Goal: Task Accomplishment & Management: Complete application form

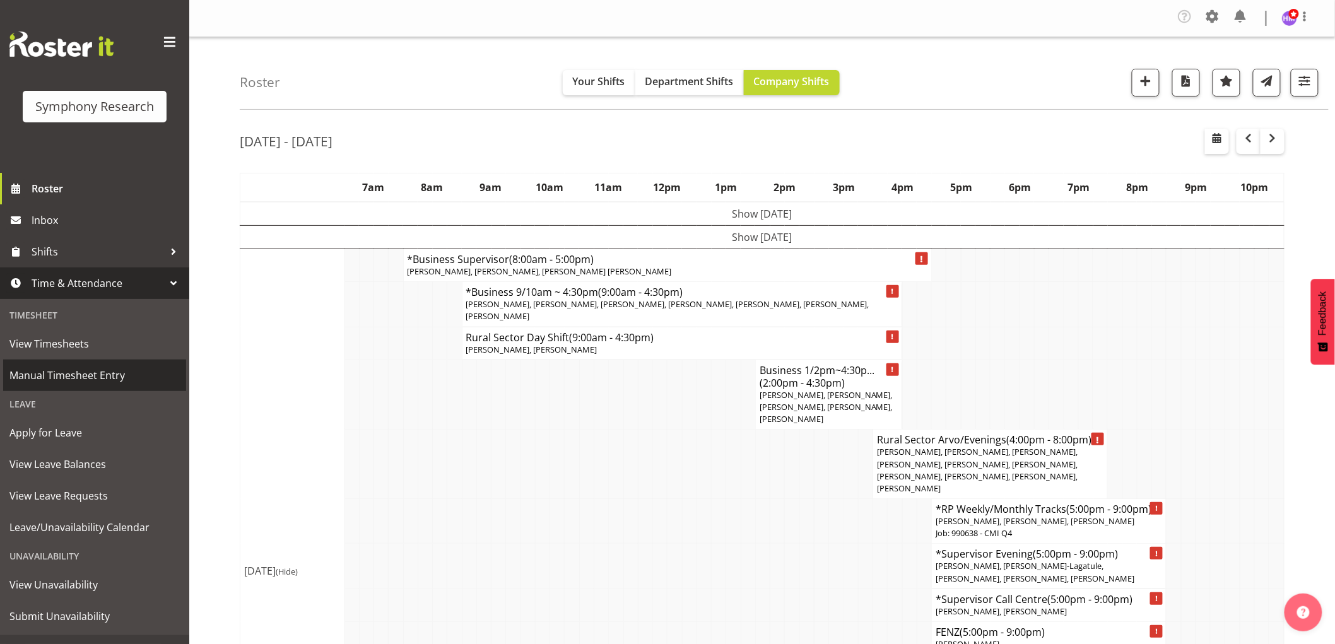
click at [83, 380] on span "Manual Timesheet Entry" at bounding box center [94, 375] width 170 height 19
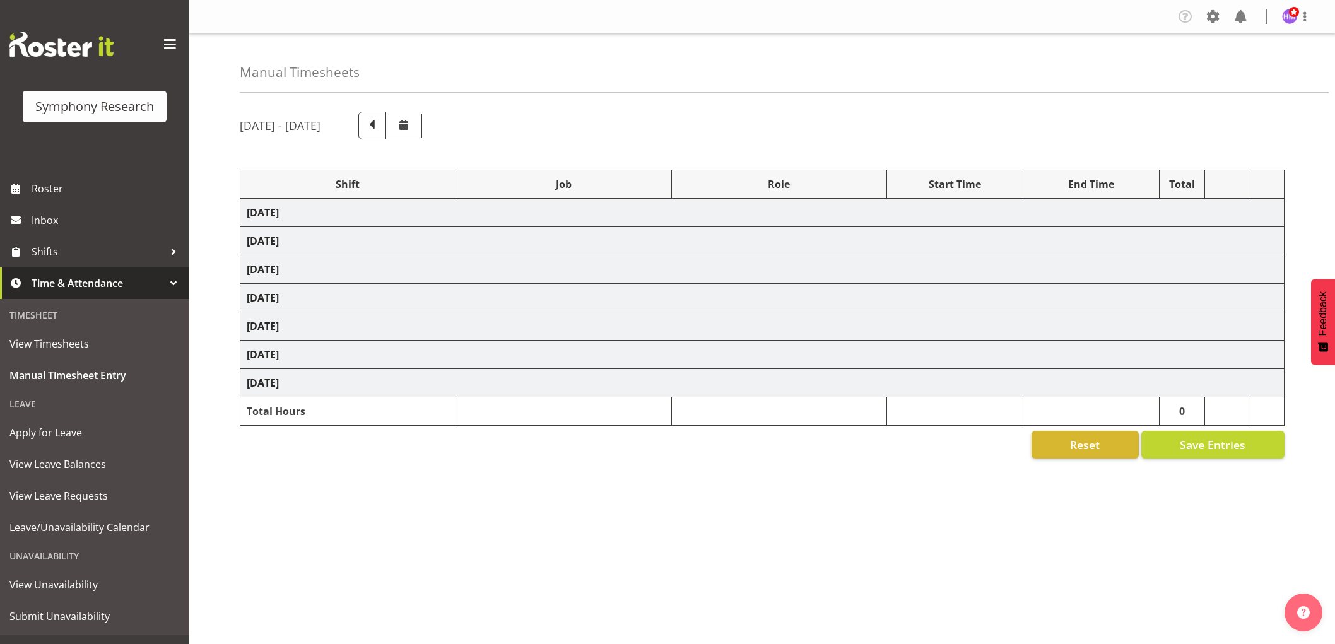
select select "1607"
select select "743"
select select "1607"
select select "10576"
select select "1607"
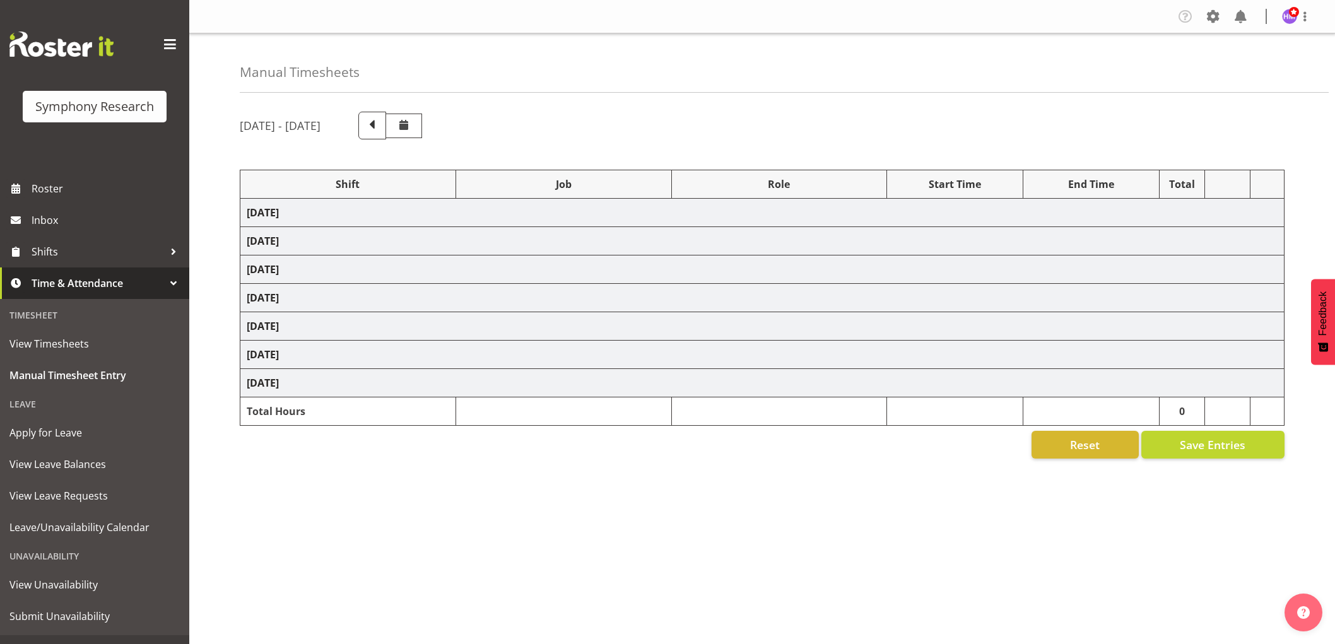
select select "10585"
select select "1607"
select select "10527"
select select "1607"
select select "10499"
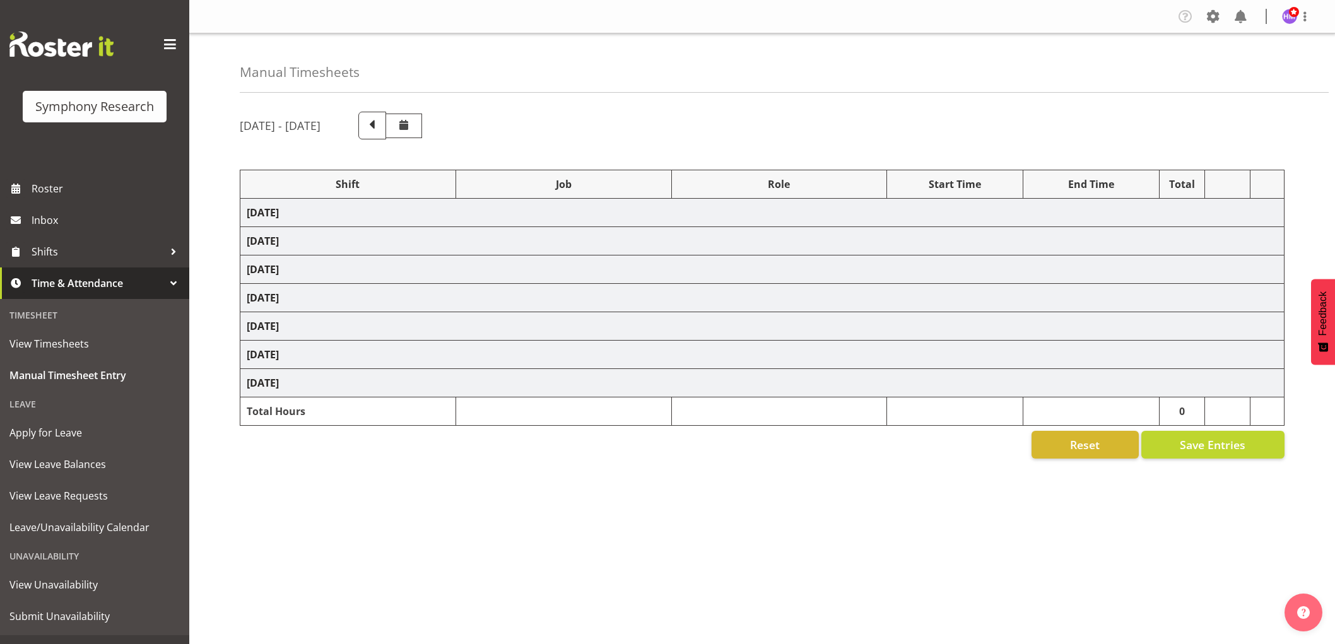
select select "1607"
select select "10587"
select select "1607"
select select "743"
select select "1607"
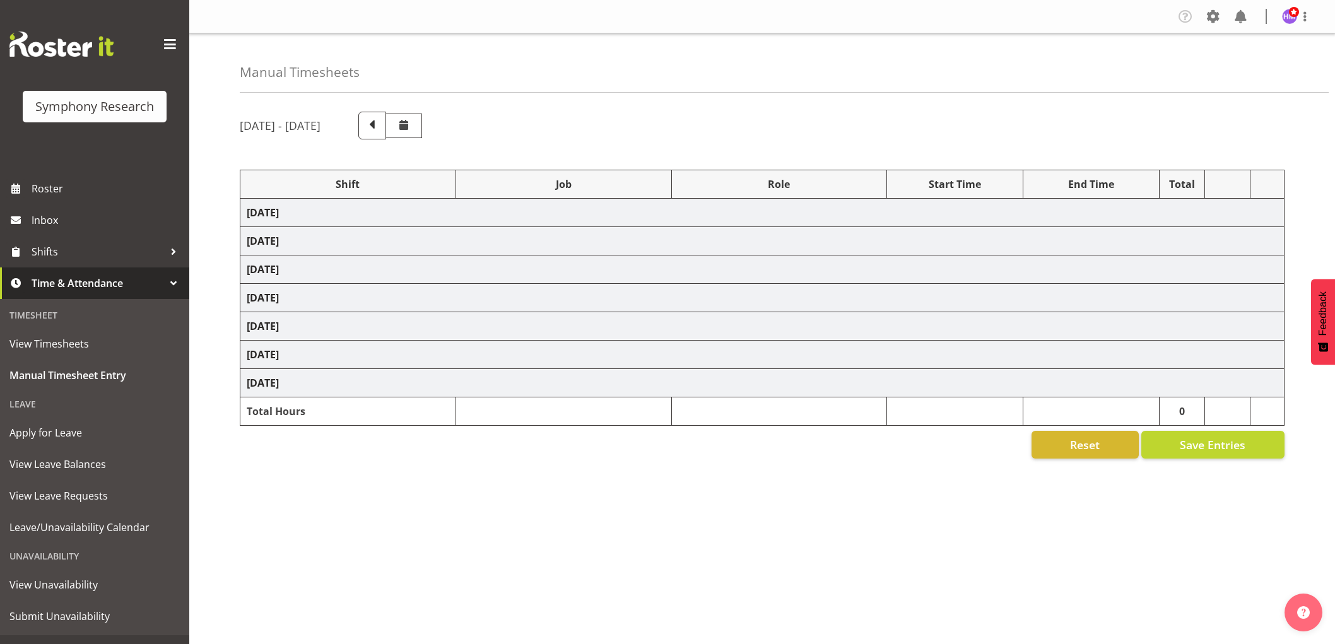
select select "10587"
select select "1607"
select select "10587"
select select "1607"
select select "743"
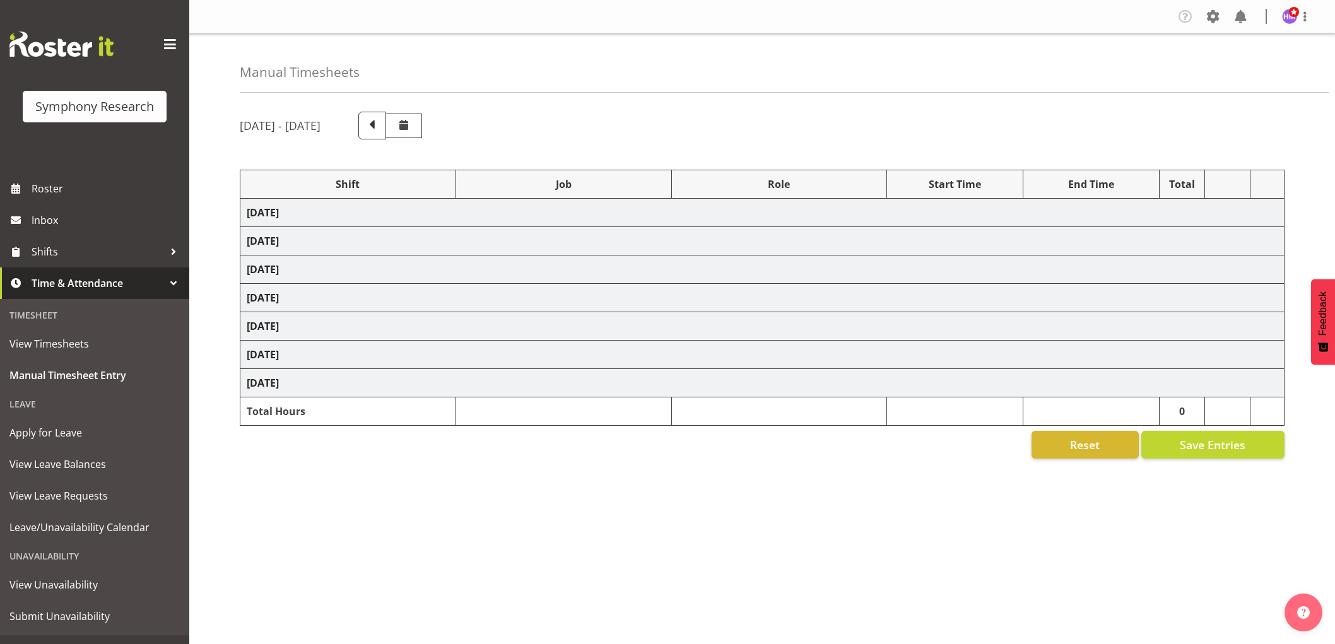
select select "1607"
select select "743"
select select "1607"
select select "10585"
select select "1607"
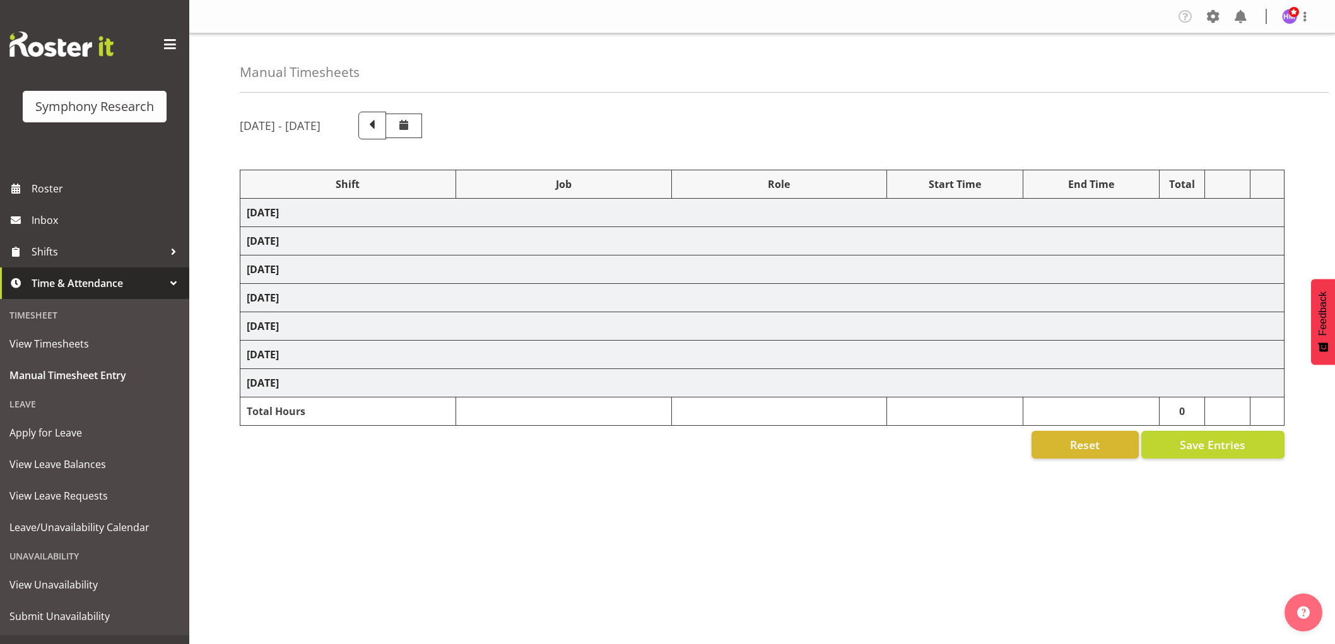
select select "9636"
select select "1607"
select select "10576"
select select "1607"
select select "10499"
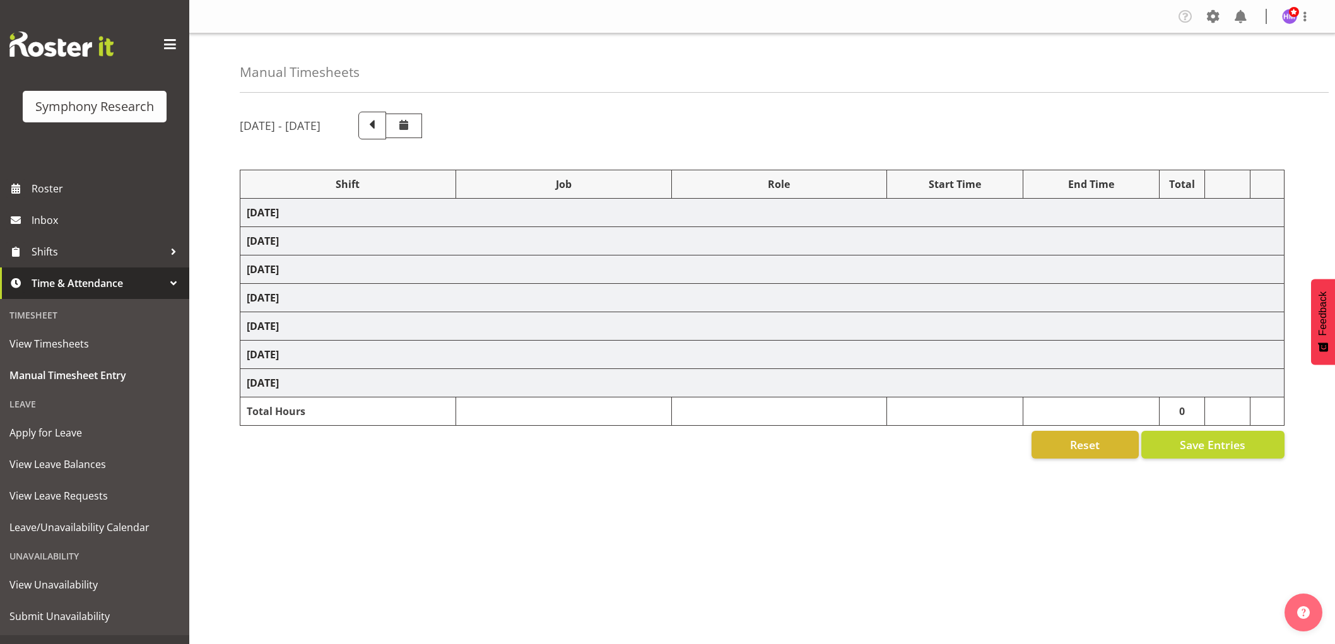
select select "1607"
select select "10527"
select select "1607"
select select "10587"
select select "1607"
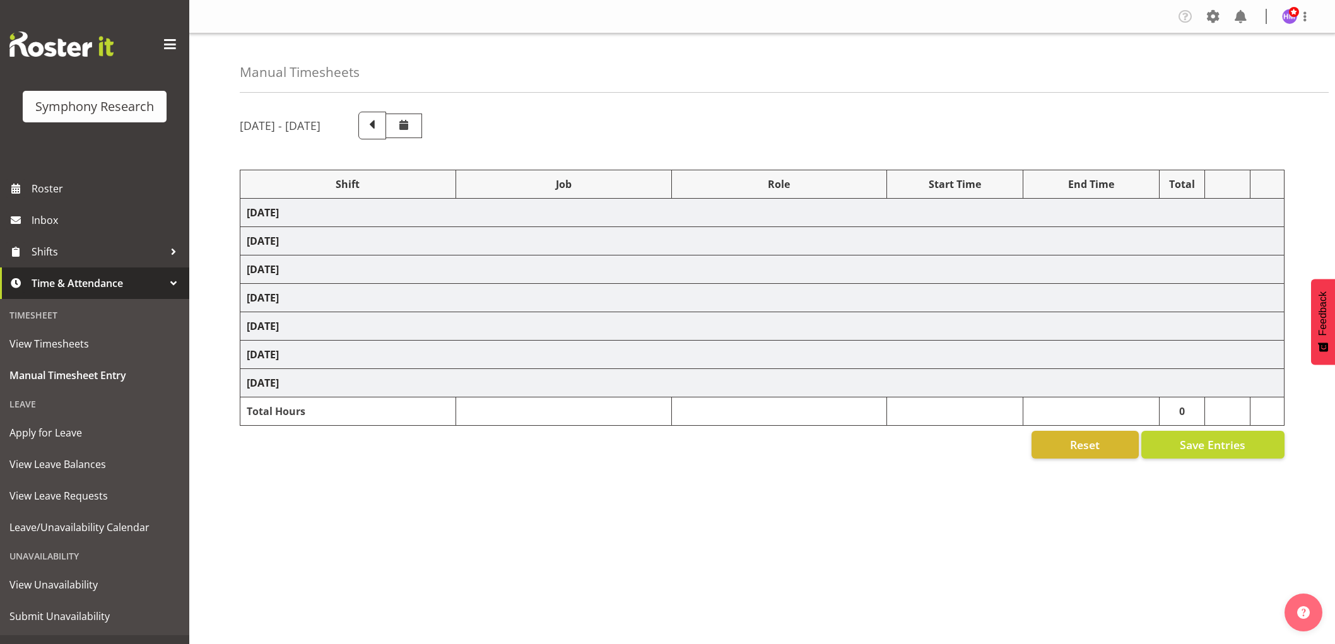
select select "10242"
select select "1607"
select select "10585"
select select "1607"
select select "10242"
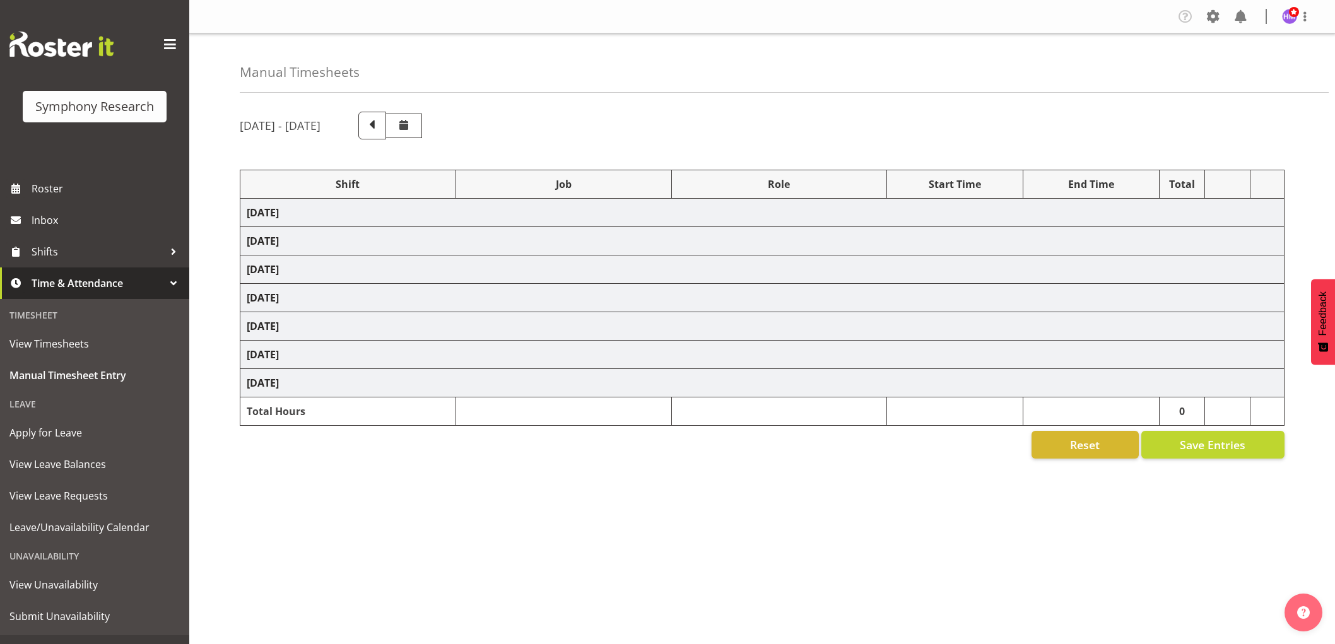
select select "1607"
select select "9426"
select select "1607"
select select "9636"
select select "1607"
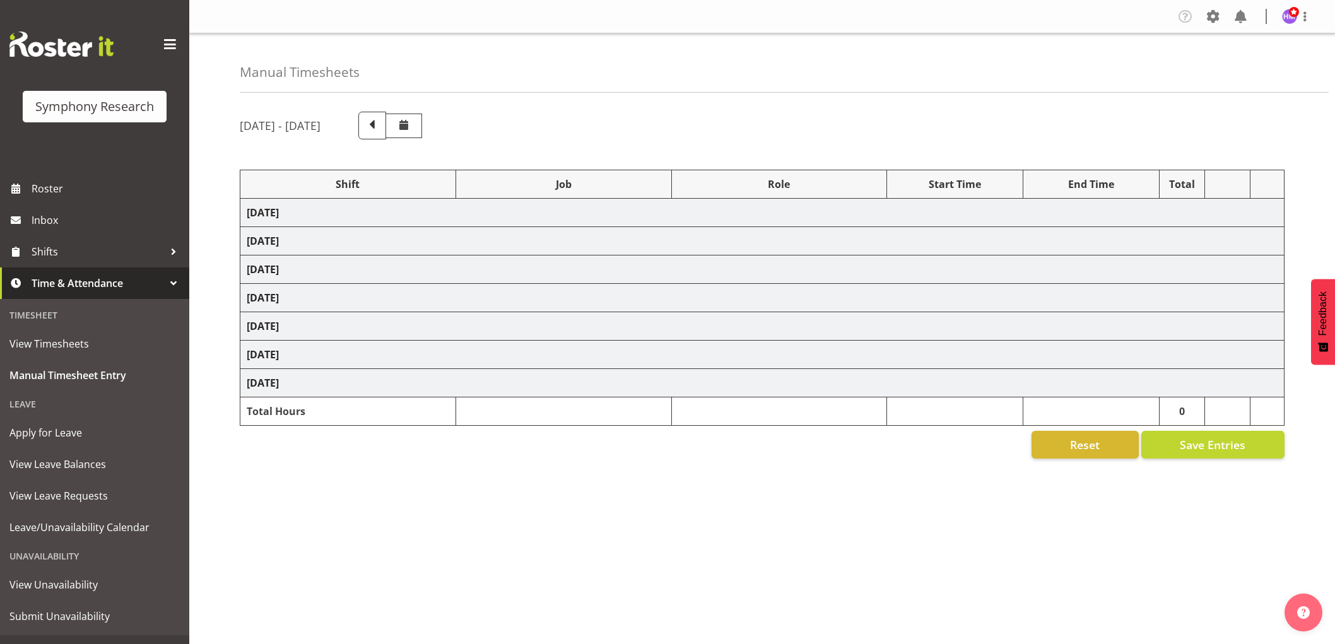
select select "10587"
select select "1607"
select select "743"
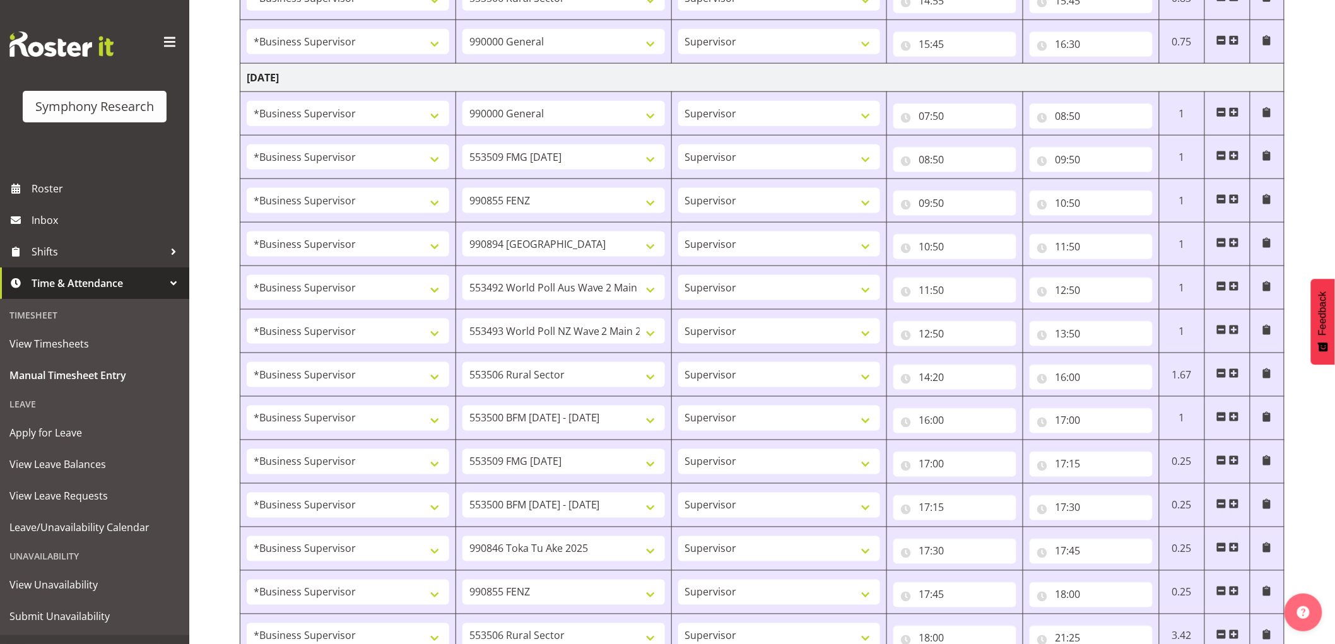
scroll to position [1061, 0]
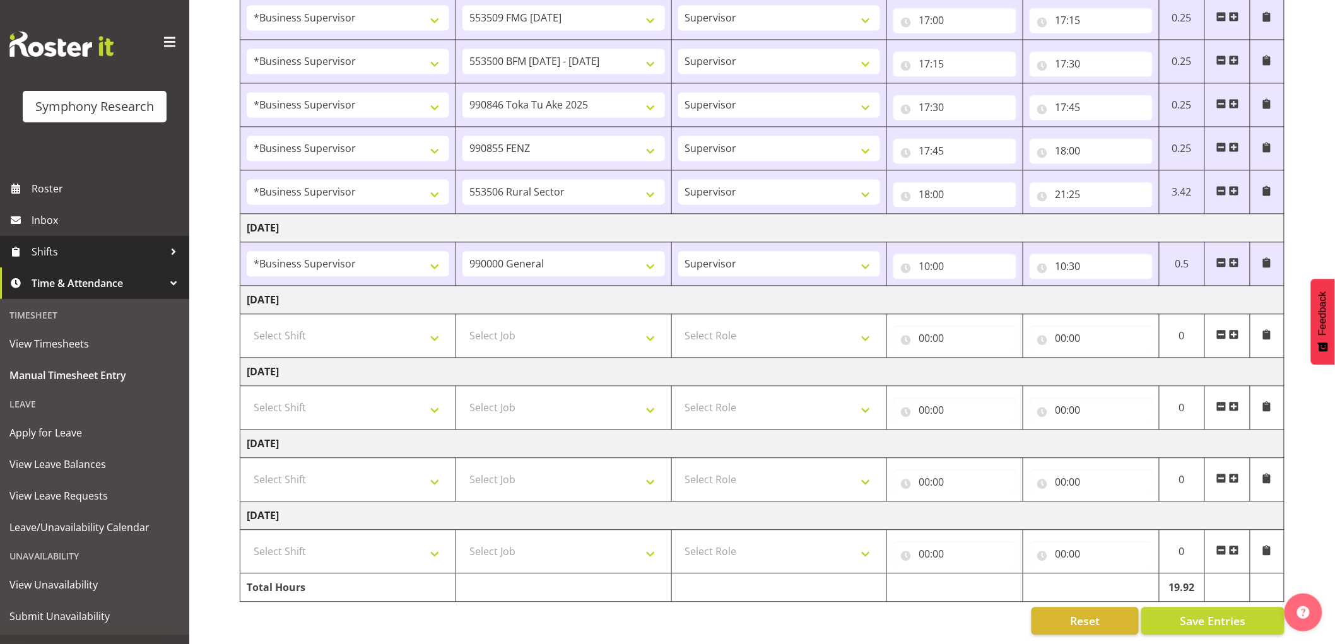
click at [74, 254] on span "Shifts" at bounding box center [98, 251] width 133 height 19
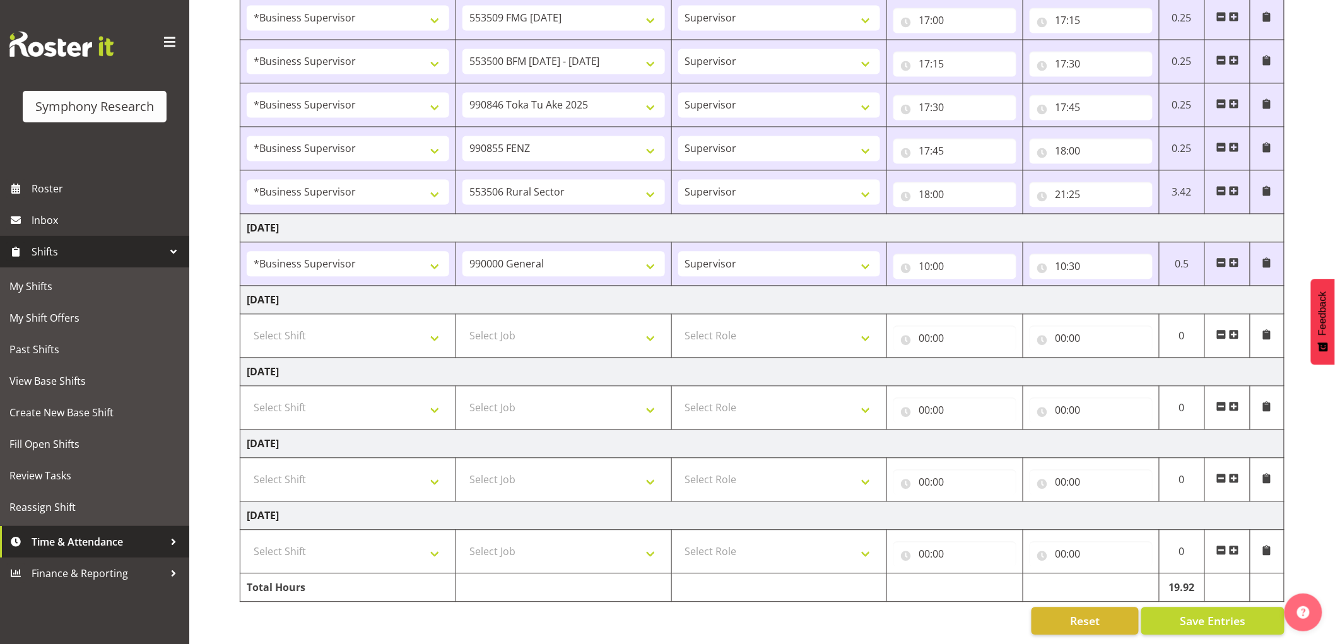
click at [74, 541] on span "Time & Attendance" at bounding box center [98, 542] width 133 height 19
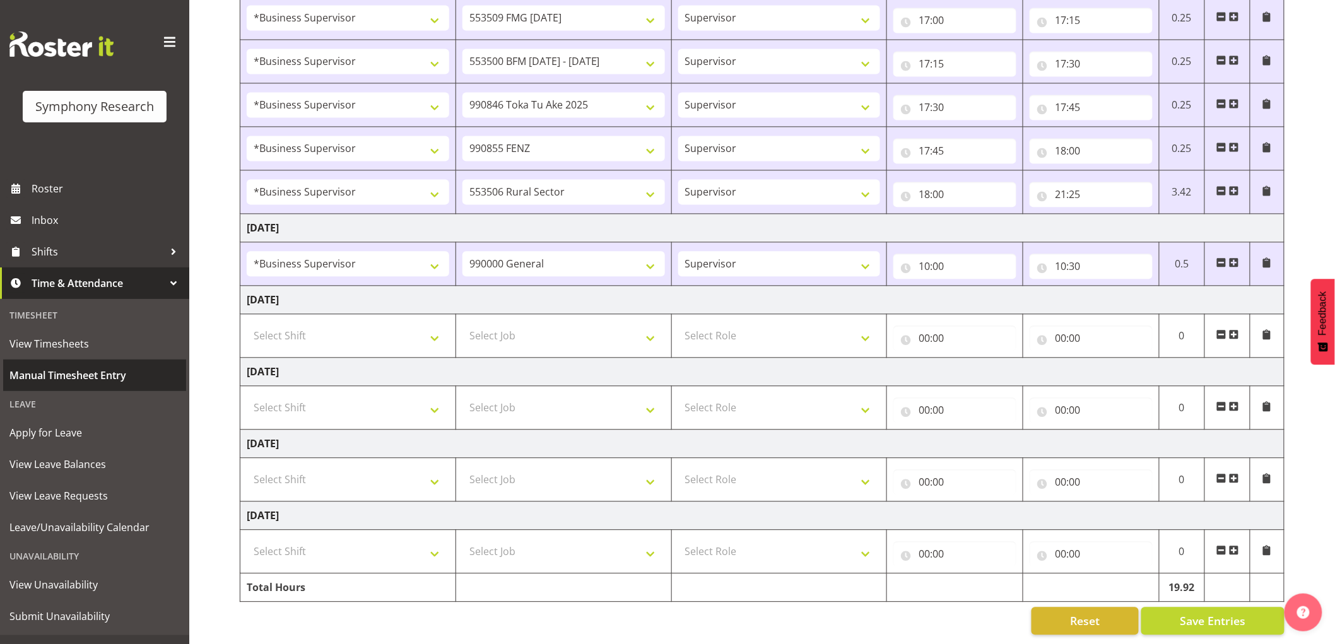
click at [105, 375] on span "Manual Timesheet Entry" at bounding box center [94, 375] width 170 height 19
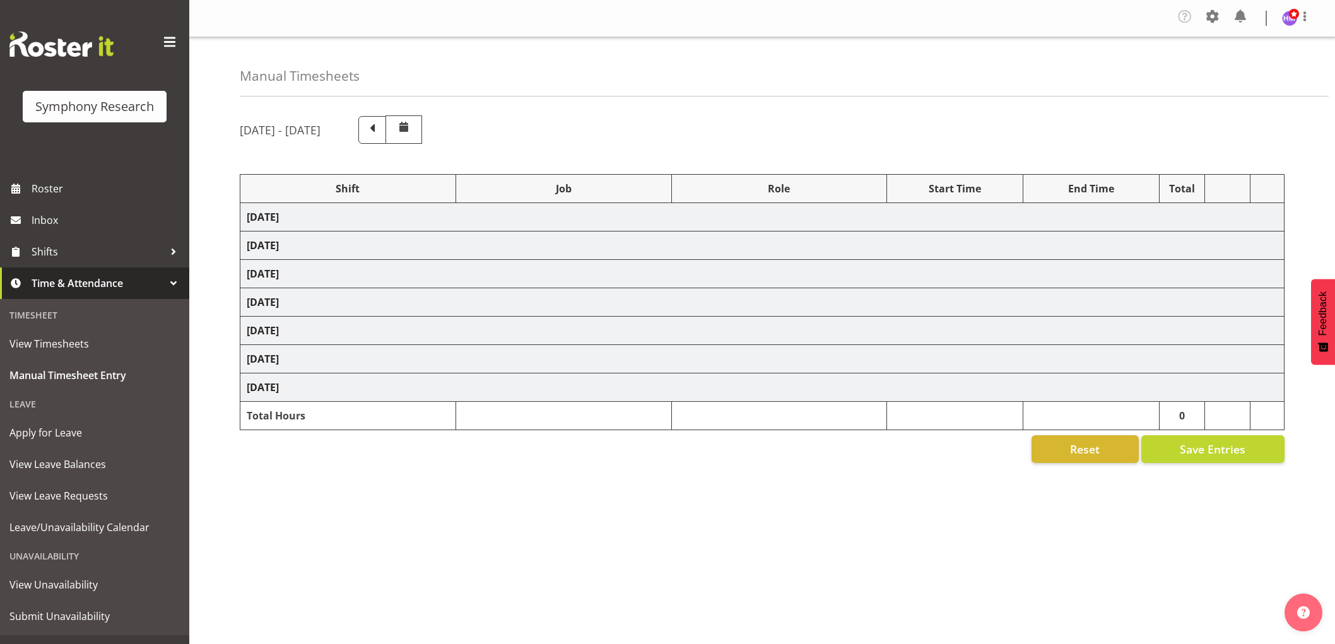
select select "1607"
select select "743"
select select "1607"
select select "10576"
select select "1607"
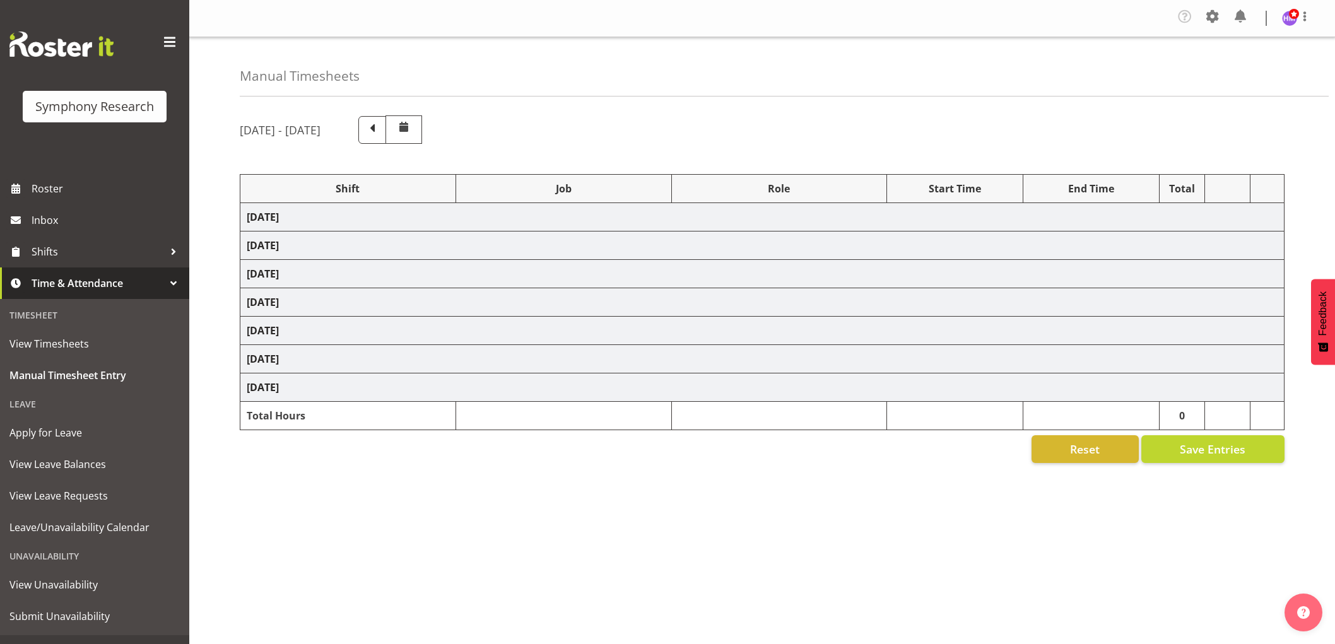
select select "10585"
select select "1607"
select select "10527"
select select "1607"
select select "10499"
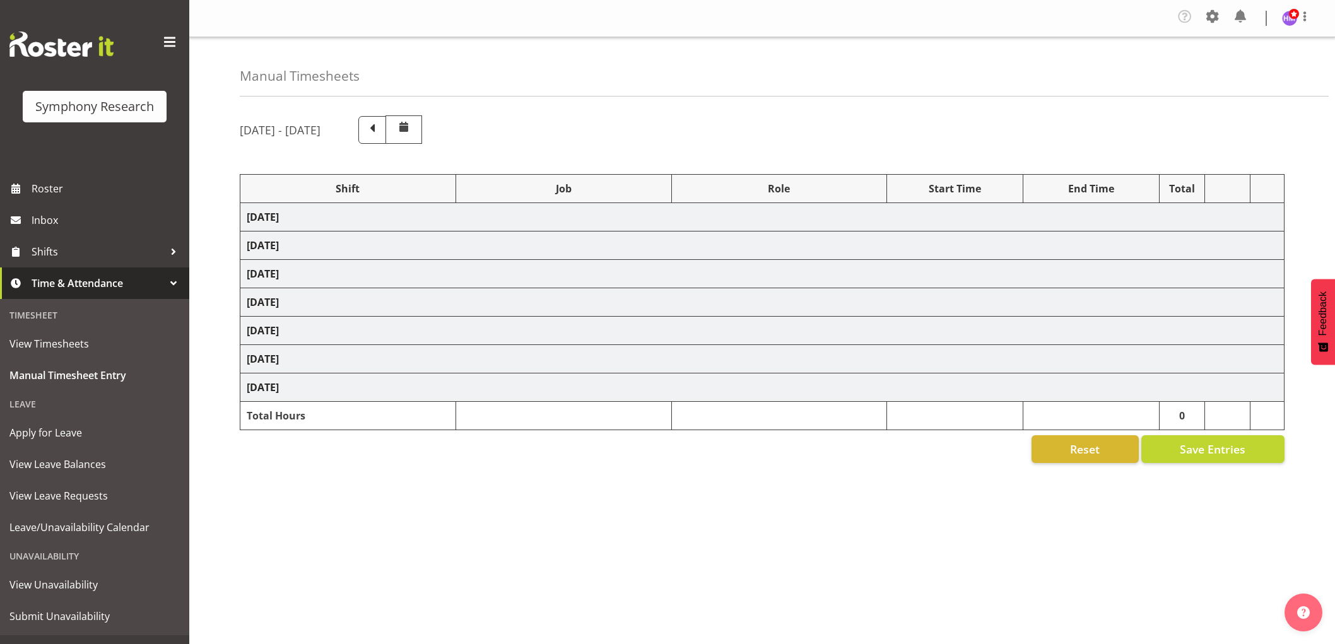
select select "1607"
select select "10587"
select select "1607"
select select "743"
select select "1607"
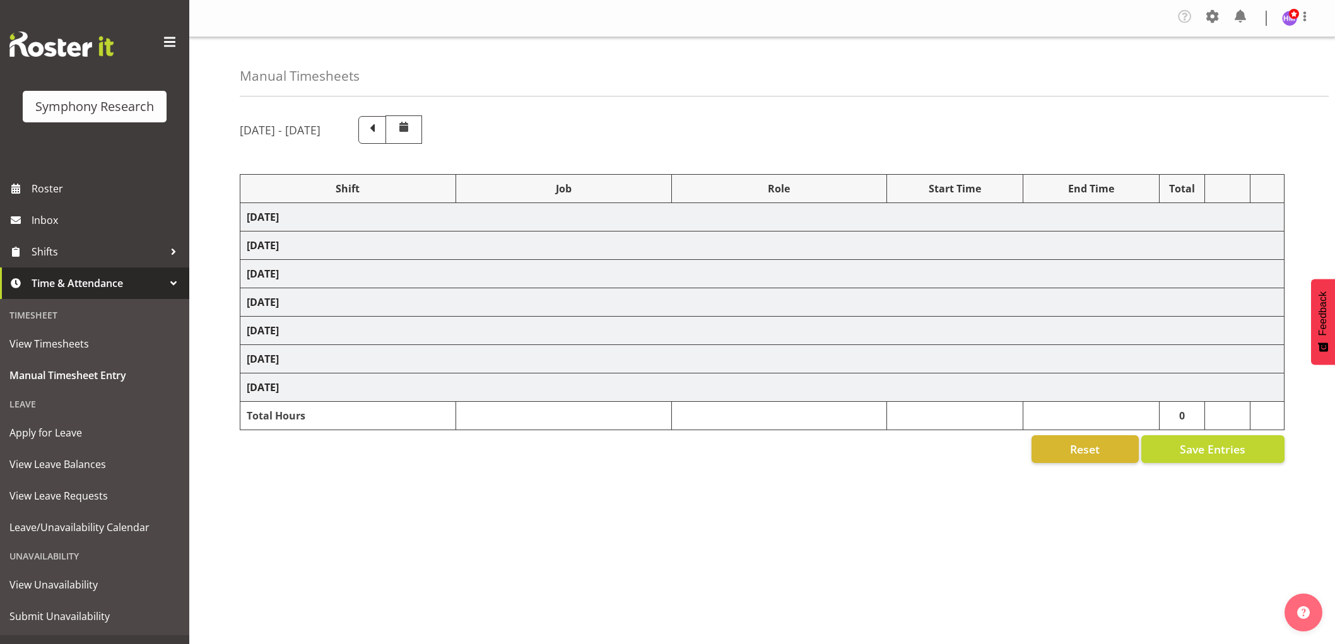
select select "10587"
select select "1607"
select select "10587"
select select "1607"
select select "743"
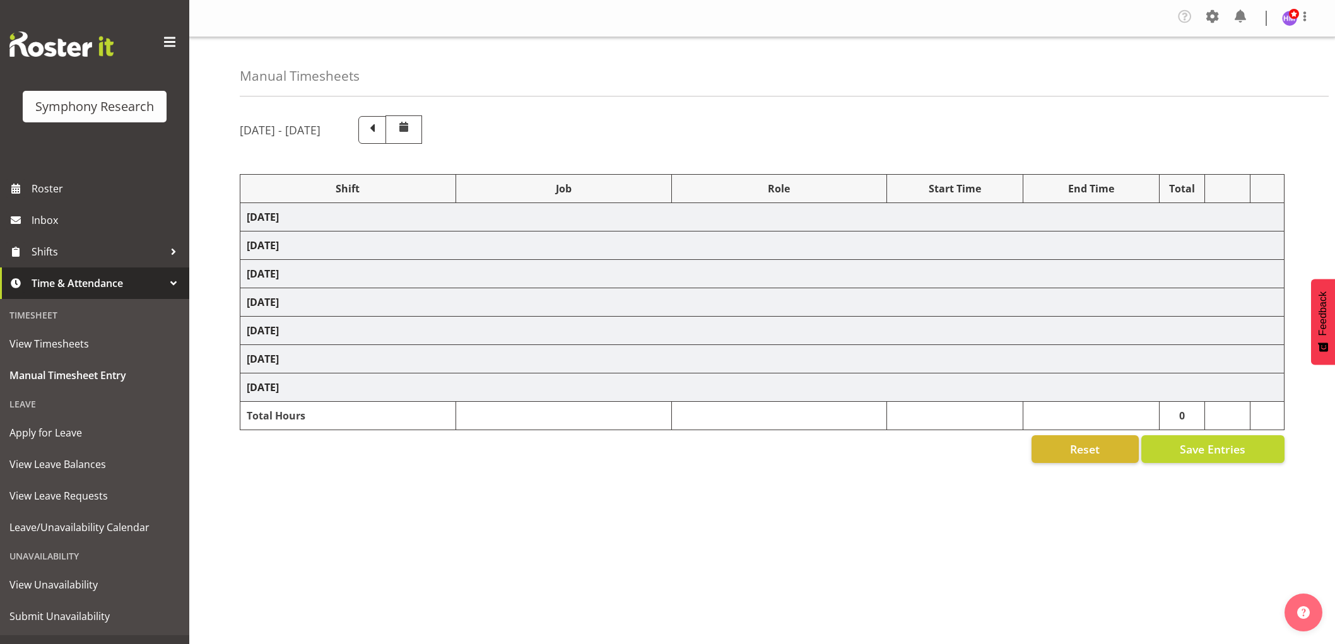
select select "1607"
select select "743"
select select "1607"
select select "10585"
select select "1607"
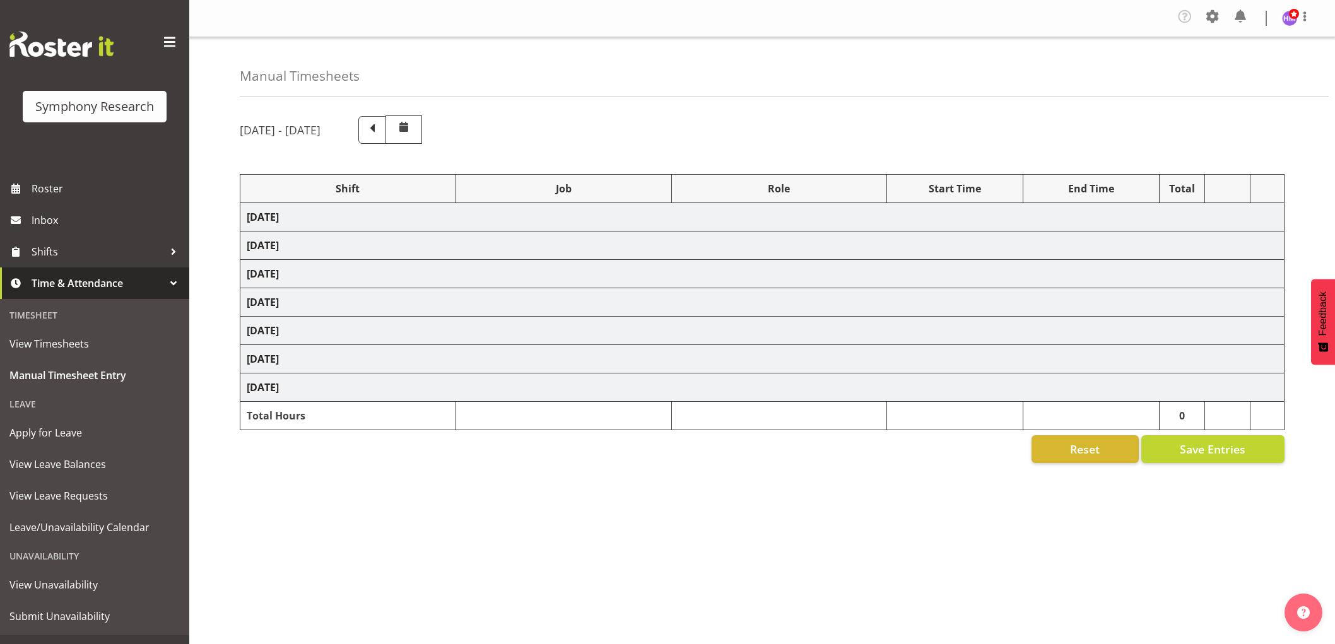
select select "9636"
select select "1607"
select select "10576"
select select "1607"
select select "10499"
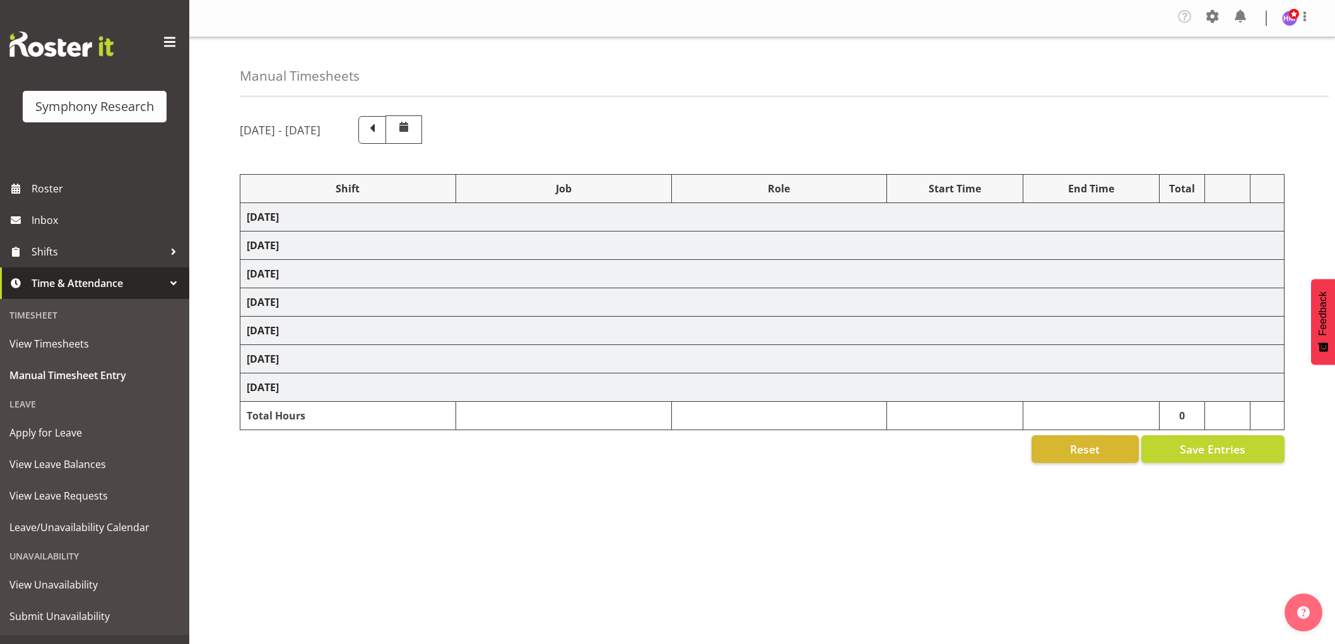
select select "1607"
select select "10527"
select select "1607"
select select "10587"
select select "1607"
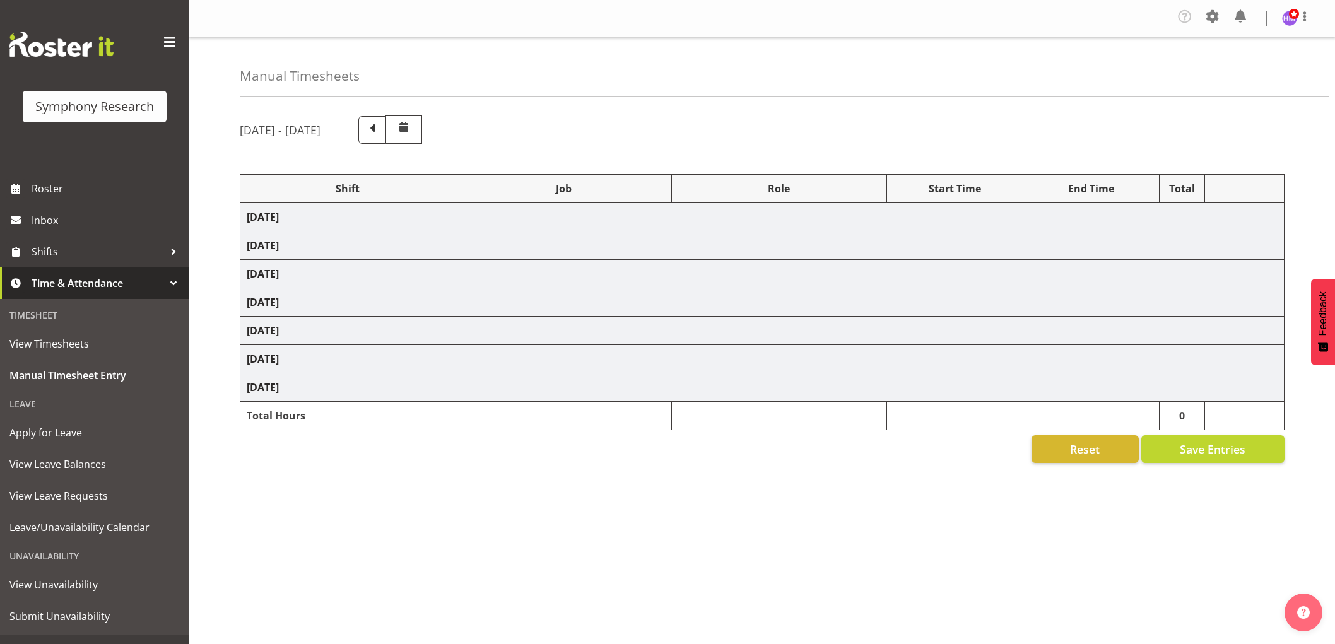
select select "10242"
select select "1607"
select select "10585"
select select "1607"
select select "10242"
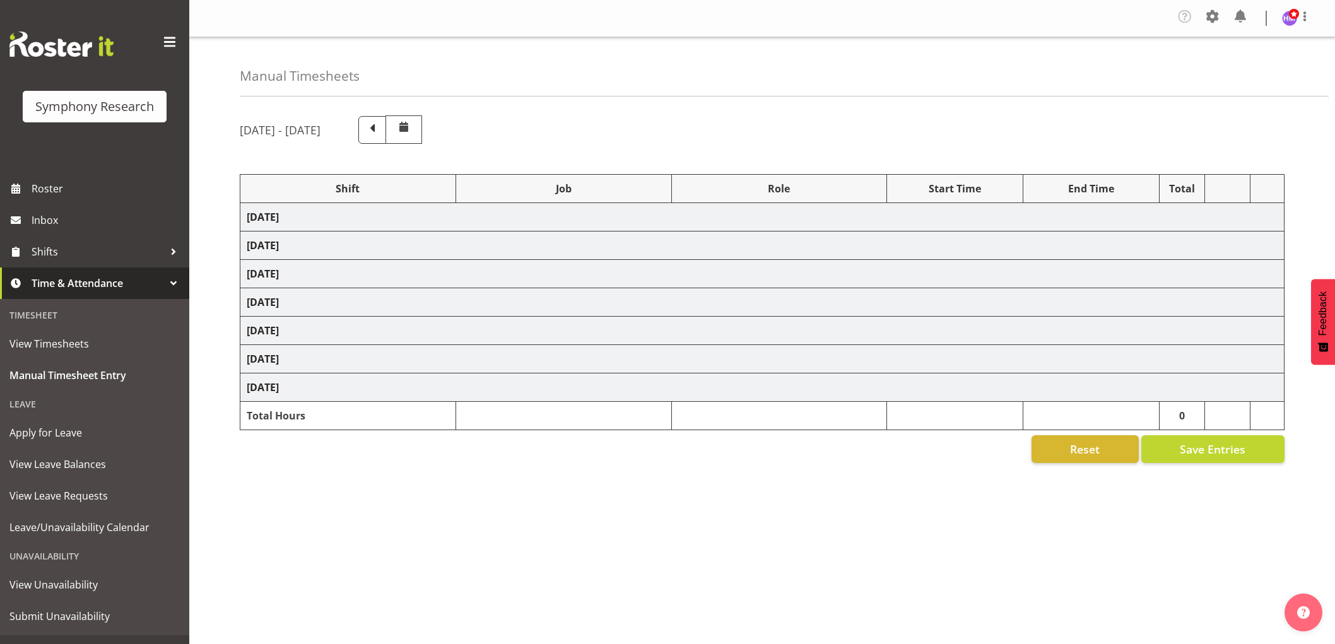
select select "1607"
select select "9426"
select select "1607"
select select "9636"
select select "1607"
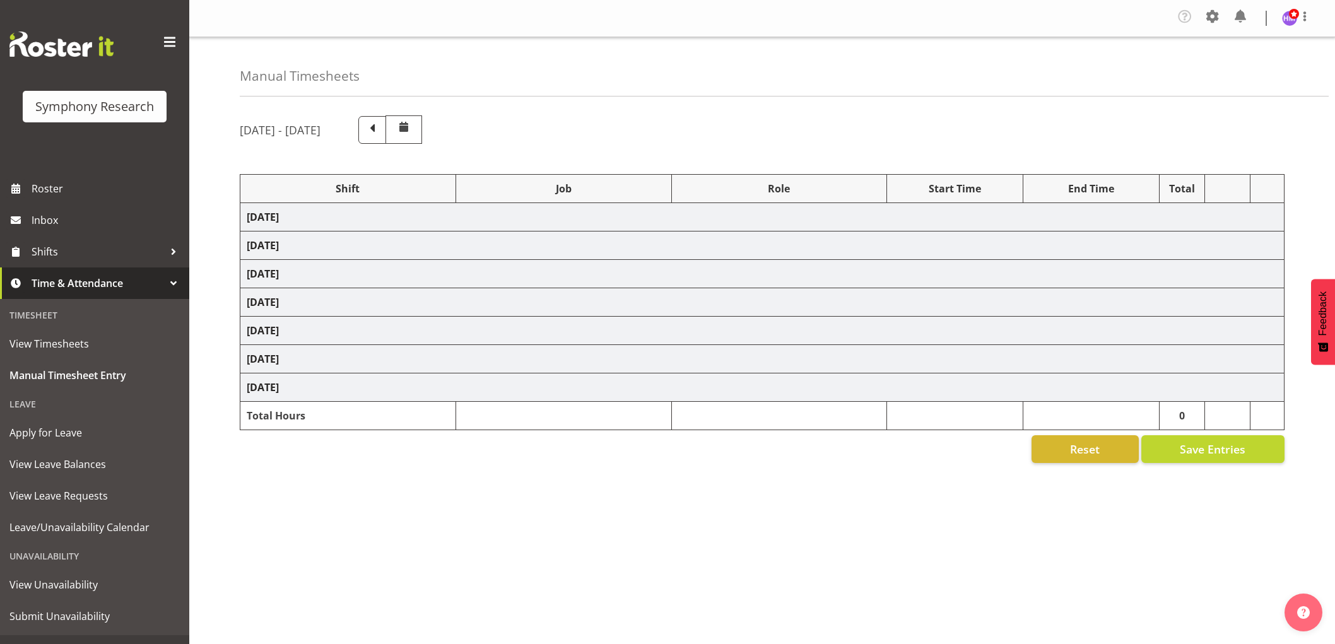
select select "10587"
select select "1607"
select select "743"
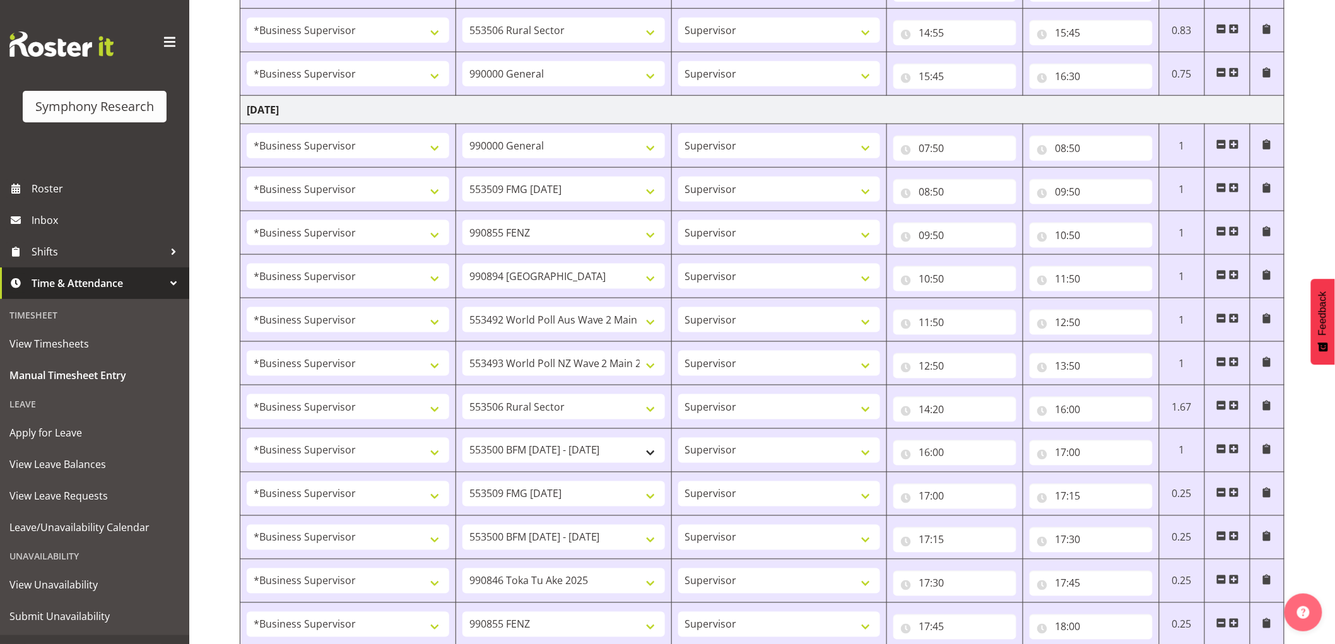
scroll to position [1051, 0]
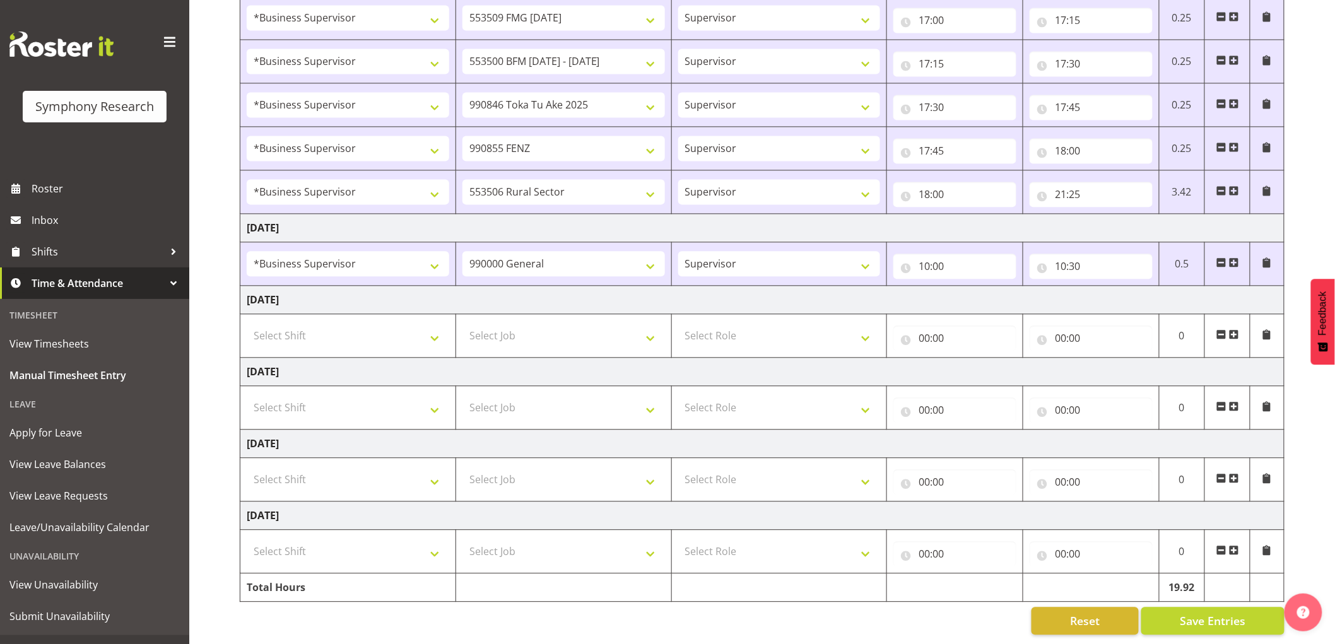
click at [1240, 261] on td at bounding box center [1227, 264] width 45 height 44
click at [1235, 261] on span at bounding box center [1234, 262] width 10 height 10
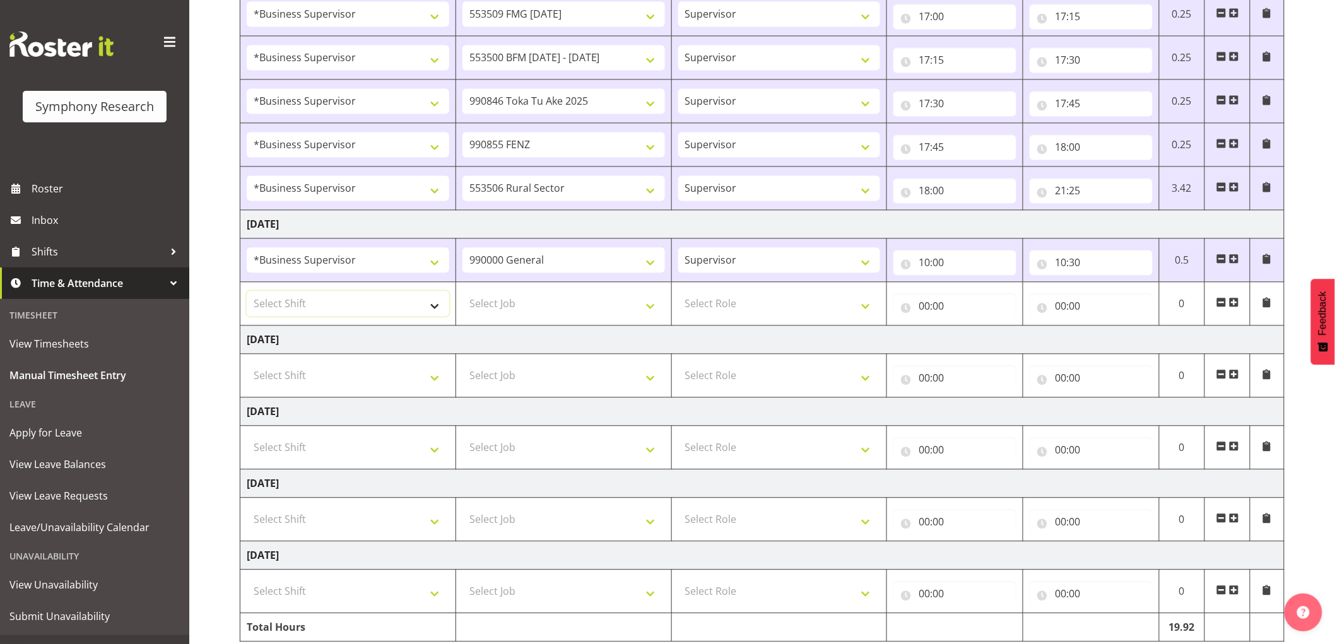
drag, startPoint x: 377, startPoint y: 303, endPoint x: 369, endPoint y: 306, distance: 8.2
click at [379, 303] on select "Select Shift !!Weekend Residential (Roster IT Shift Label) *Business 9/10am ~ 4…" at bounding box center [348, 303] width 203 height 25
select select "48116"
click at [247, 293] on select "Select Shift !!Weekend Residential (Roster IT Shift Label) *Business 9/10am ~ 4…" at bounding box center [348, 303] width 203 height 25
click at [547, 305] on select "Select Job 550060 IF Admin 553492 World Poll Aus Wave 2 Main 2025 553493 World …" at bounding box center [564, 303] width 203 height 25
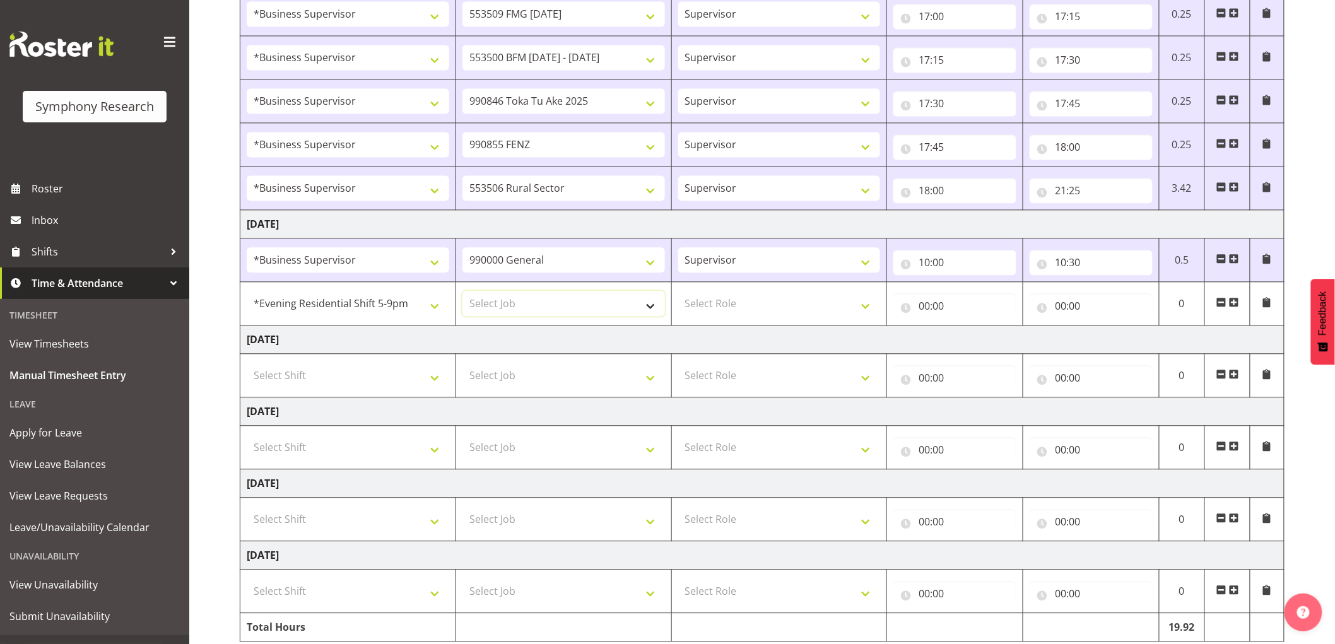
select select "10587"
click at [463, 293] on select "Select Job 550060 IF Admin 553492 World Poll Aus Wave 2 Main 2025 553493 World …" at bounding box center [564, 303] width 203 height 25
drag, startPoint x: 751, startPoint y: 307, endPoint x: 758, endPoint y: 317, distance: 11.7
click at [752, 307] on select "Select Role Supervisor Interviewing Briefing" at bounding box center [779, 303] width 203 height 25
select select "45"
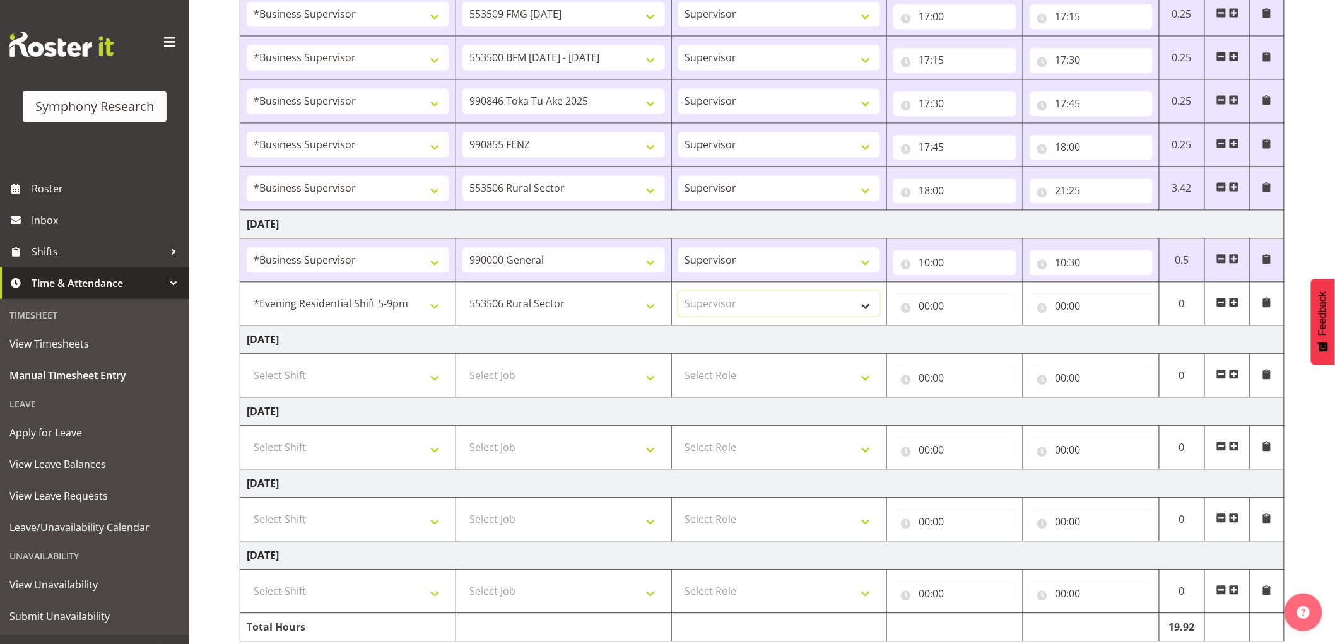
click at [678, 293] on select "Select Role Supervisor Interviewing Briefing" at bounding box center [779, 303] width 203 height 25
click at [941, 312] on input "00:00" at bounding box center [954, 305] width 123 height 25
drag, startPoint x: 976, startPoint y: 349, endPoint x: 995, endPoint y: 364, distance: 24.7
click at [979, 346] on select "00 01 02 03 04 05 06 07 08 09 10 11 12 13 14 15 16 17 18 19 20 21 22 23" at bounding box center [979, 338] width 28 height 25
select select "10"
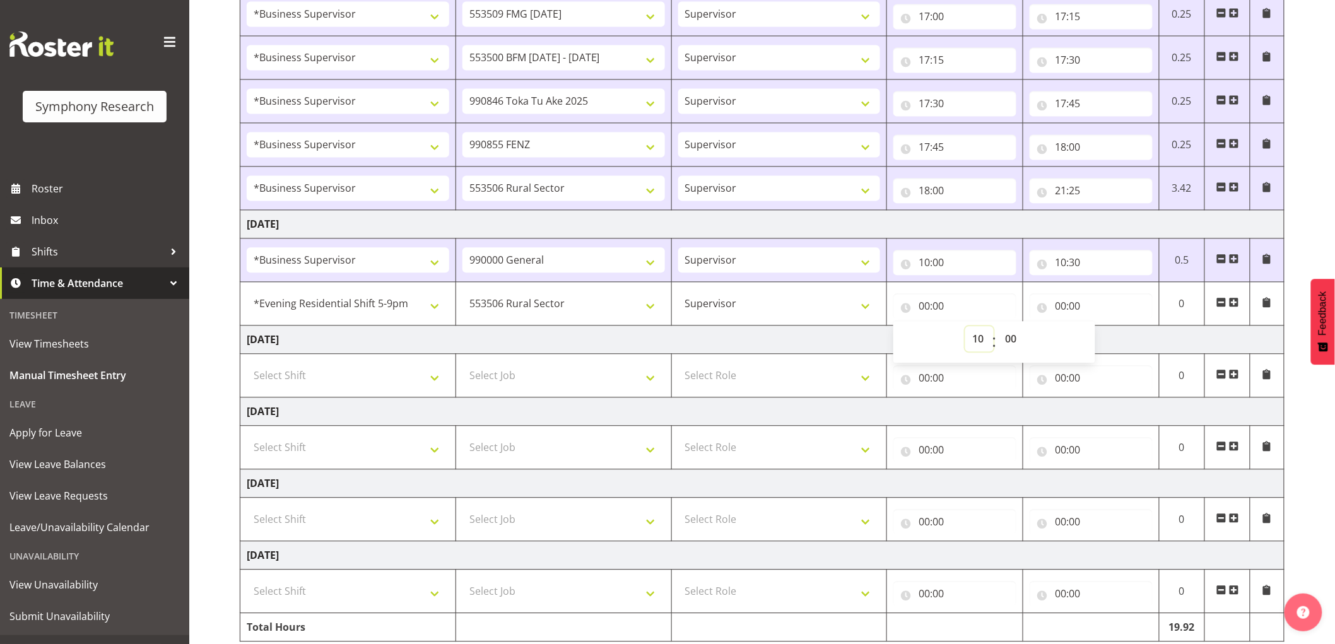
click at [965, 328] on select "00 01 02 03 04 05 06 07 08 09 10 11 12 13 14 15 16 17 18 19 20 21 22 23" at bounding box center [979, 338] width 28 height 25
type input "10:00"
click at [1018, 338] on select "00 01 02 03 04 05 06 07 08 09 10 11 12 13 14 15 16 17 18 19 20 21 22 23 24 25 2…" at bounding box center [1012, 338] width 28 height 25
select select "30"
click at [998, 328] on select "00 01 02 03 04 05 06 07 08 09 10 11 12 13 14 15 16 17 18 19 20 21 22 23 24 25 2…" at bounding box center [1012, 338] width 28 height 25
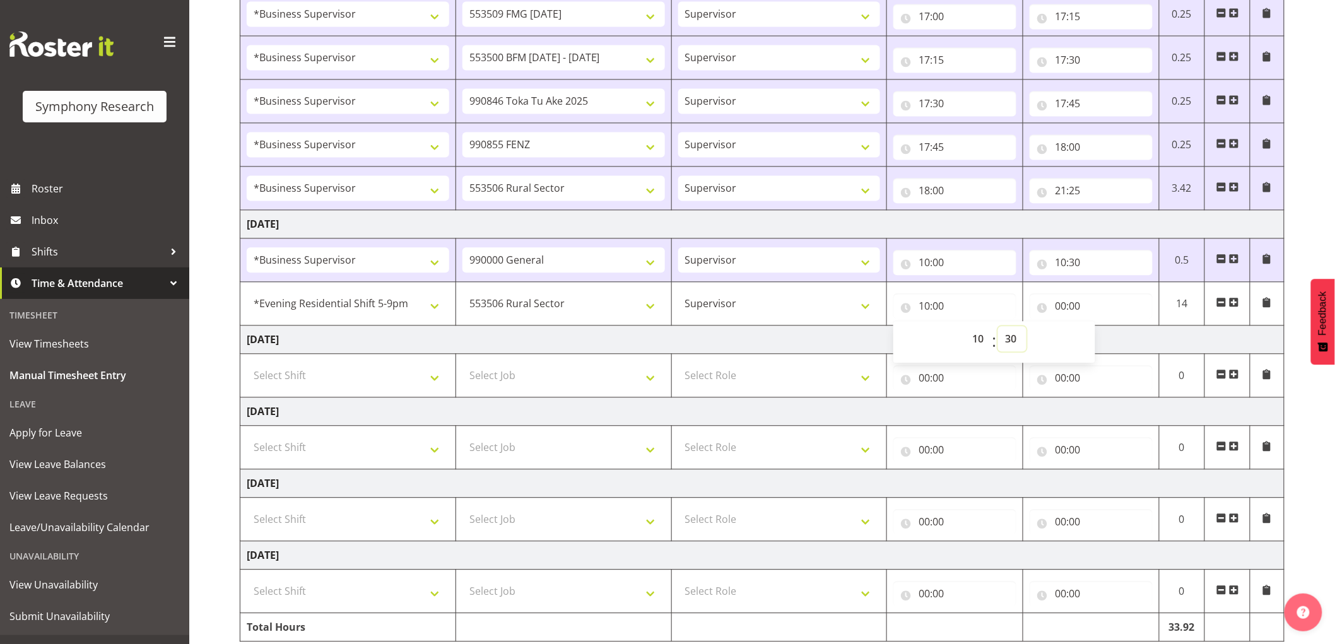
type input "10:30"
click at [1064, 305] on input "00:00" at bounding box center [1091, 305] width 123 height 25
drag, startPoint x: 1114, startPoint y: 338, endPoint x: 1119, endPoint y: 401, distance: 63.4
click at [1114, 338] on select "00 01 02 03 04 05 06 07 08 09 10 11 12 13 14 15 16 17 18 19 20 21 22 23" at bounding box center [1116, 338] width 28 height 25
select select "11"
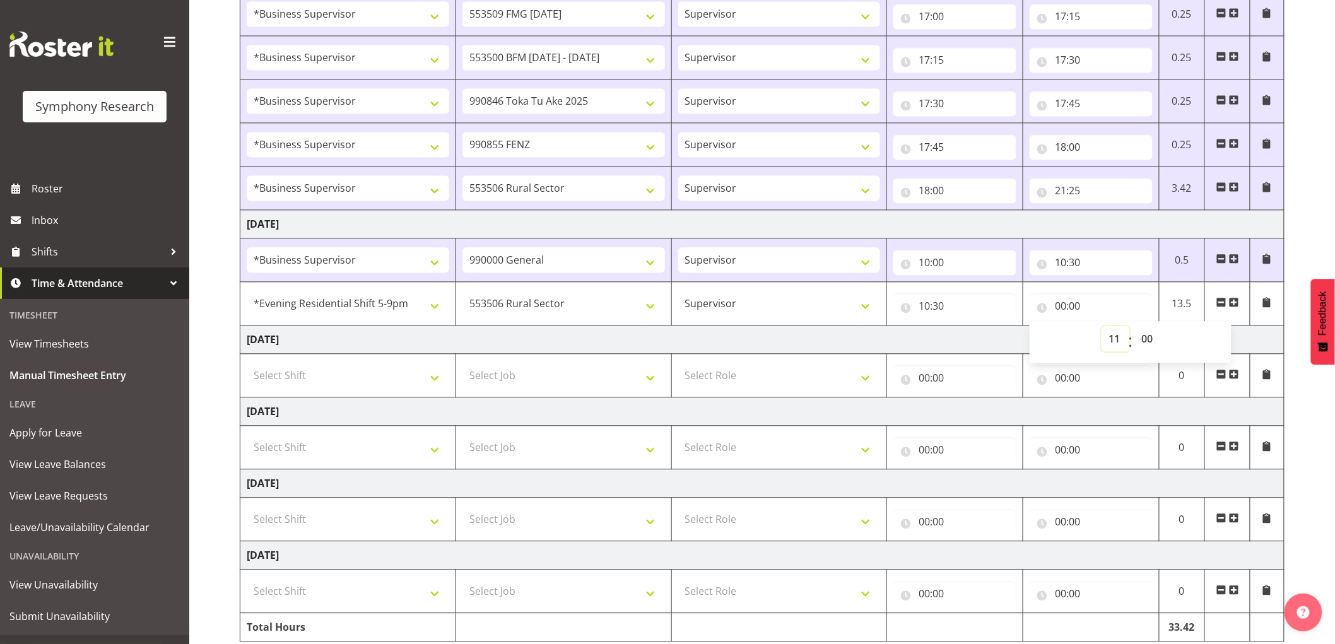
click at [1102, 328] on select "00 01 02 03 04 05 06 07 08 09 10 11 12 13 14 15 16 17 18 19 20 21 22 23" at bounding box center [1116, 338] width 28 height 25
type input "11:00"
click at [1238, 302] on span at bounding box center [1234, 302] width 10 height 10
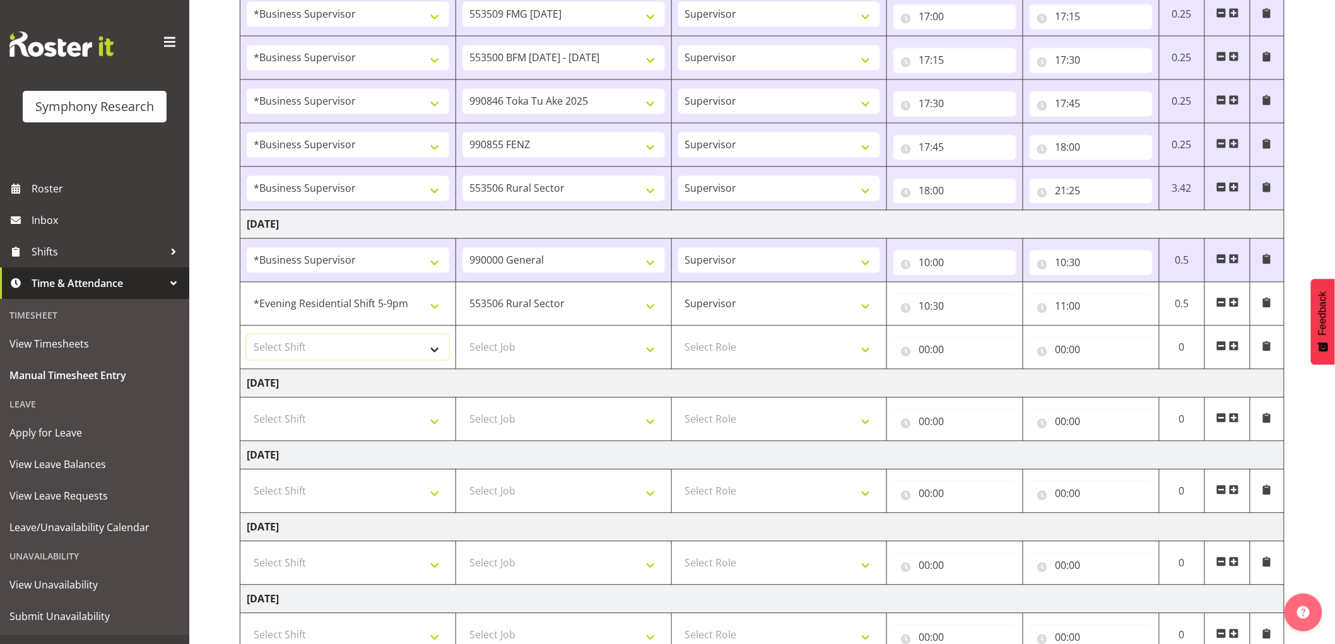
click at [323, 339] on select "Select Shift !!Weekend Residential (Roster IT Shift Label) *Business 9/10am ~ 4…" at bounding box center [348, 346] width 203 height 25
drag, startPoint x: 667, startPoint y: 375, endPoint x: 571, endPoint y: 351, distance: 98.9
click at [652, 371] on td "[DATE]" at bounding box center [762, 383] width 1044 height 28
click at [297, 295] on select "!!Weekend Residential (Roster IT Shift Label) *Business 9/10am ~ 4:30pm *Busine…" at bounding box center [348, 303] width 203 height 25
select select "1607"
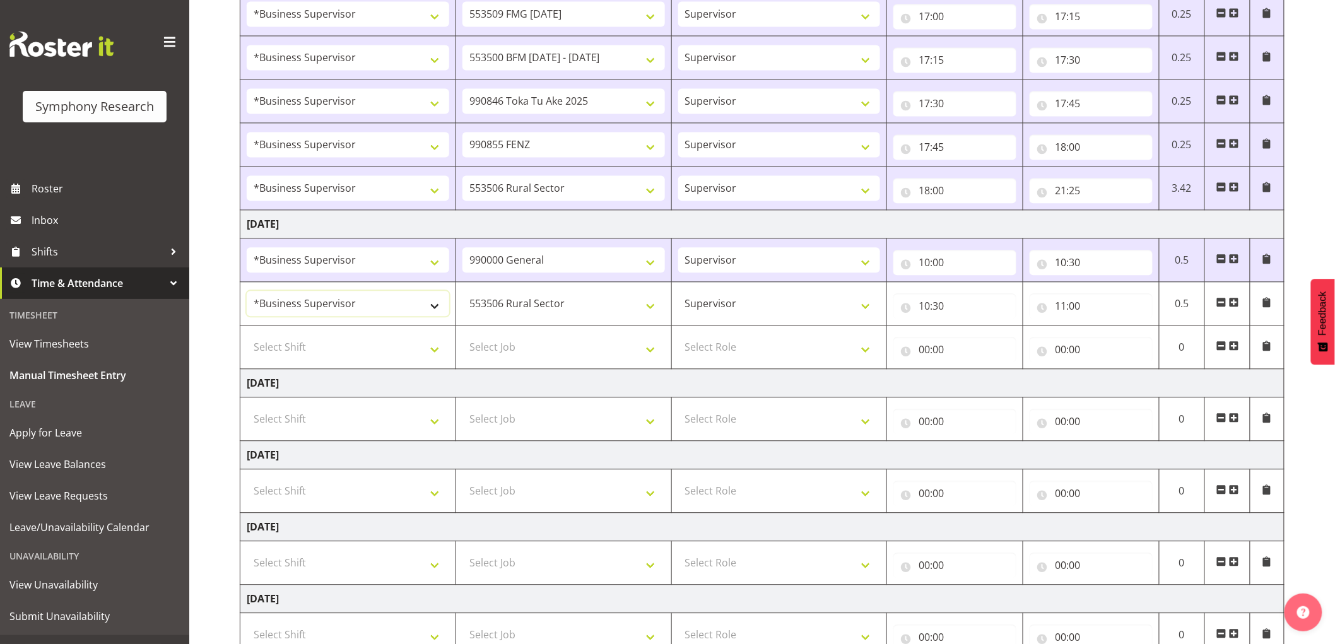
click at [247, 293] on select "!!Weekend Residential (Roster IT Shift Label) *Business 9/10am ~ 4:30pm *Busine…" at bounding box center [348, 303] width 203 height 25
click at [347, 358] on select "Select Shift !!Weekend Residential (Roster IT Shift Label) *Business 9/10am ~ 4…" at bounding box center [348, 346] width 203 height 25
select select "1607"
click at [247, 336] on select "Select Shift !!Weekend Residential (Roster IT Shift Label) *Business 9/10am ~ 4…" at bounding box center [348, 346] width 203 height 25
